Goal: Information Seeking & Learning: Learn about a topic

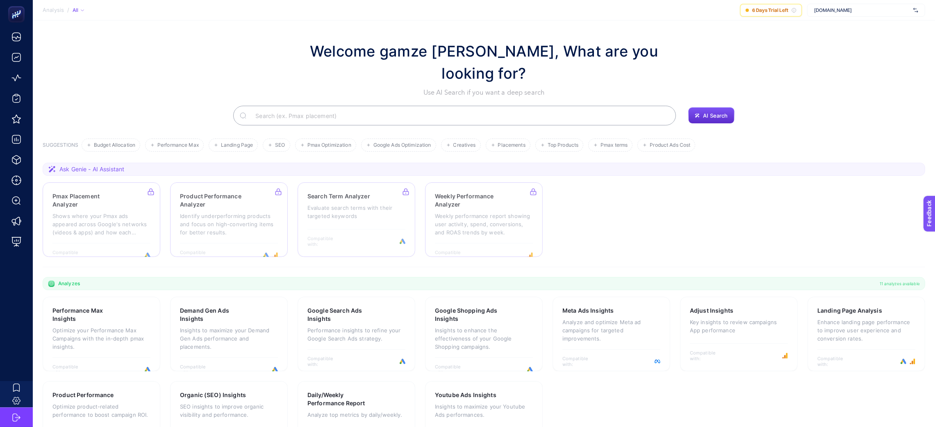
click at [845, 15] on div "[DOMAIN_NAME]" at bounding box center [866, 10] width 118 height 13
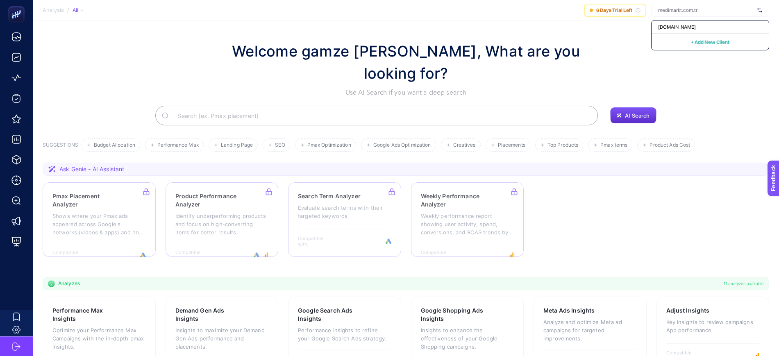
drag, startPoint x: 944, startPoint y: 4, endPoint x: 521, endPoint y: 8, distance: 422.6
click at [521, 8] on section "Analysis / All 6 Days Trial Left [DOMAIN_NAME] + Add New Client" at bounding box center [406, 10] width 746 height 20
click at [684, 13] on span "[DOMAIN_NAME]" at bounding box center [706, 10] width 96 height 7
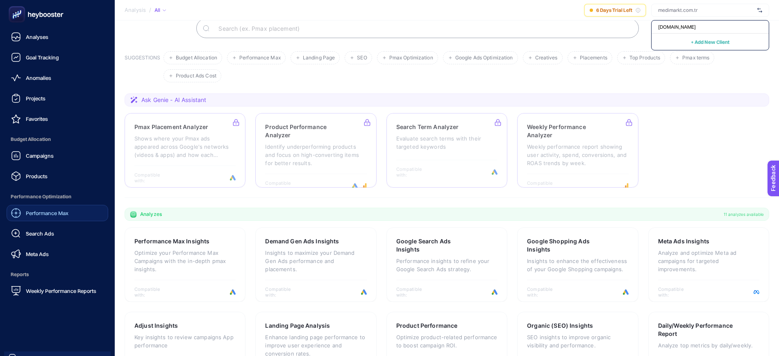
click at [36, 211] on span "Performance Max" at bounding box center [47, 213] width 43 height 7
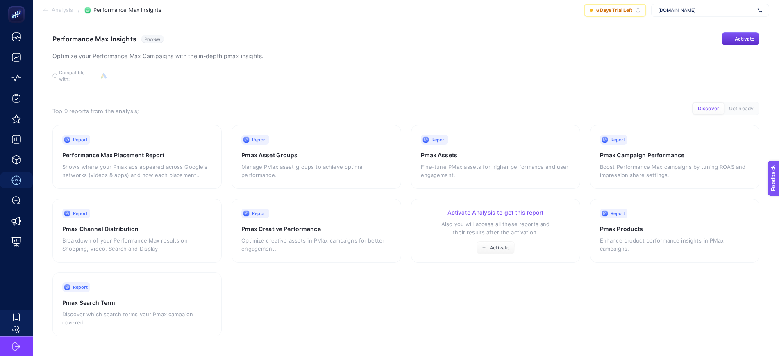
scroll to position [1, 0]
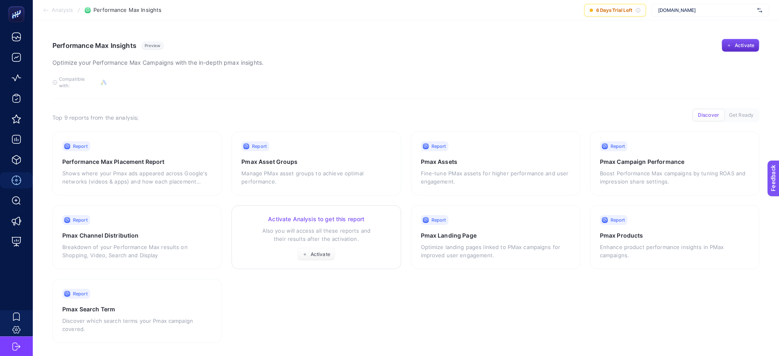
click at [280, 234] on p "Also you will access all these reports and their results after the activation." at bounding box center [316, 235] width 150 height 16
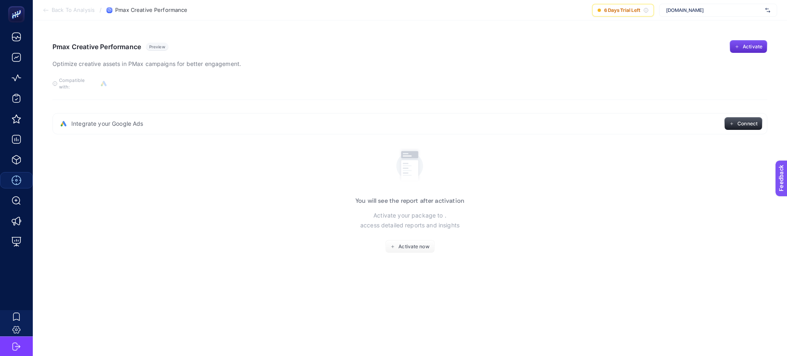
click at [116, 120] on span "Integrate your Google Ads" at bounding box center [107, 124] width 72 height 8
